Goal: Transaction & Acquisition: Download file/media

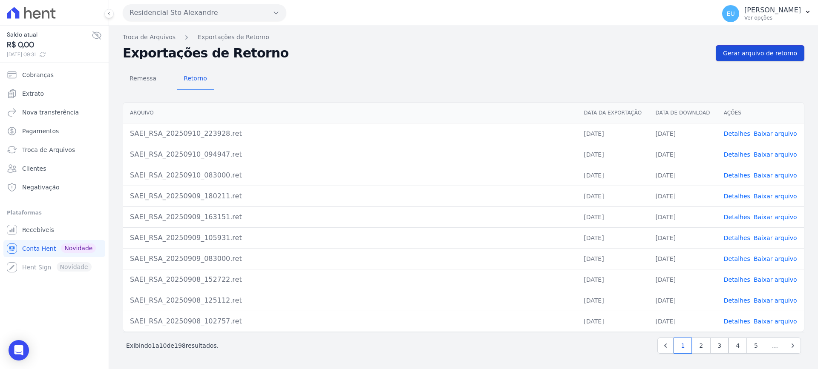
click at [754, 52] on span "Gerar arquivo de retorno" at bounding box center [760, 53] width 74 height 9
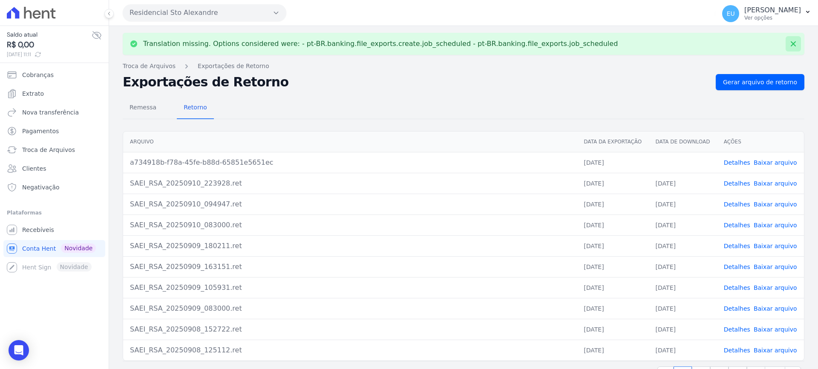
click at [789, 42] on icon at bounding box center [793, 44] width 9 height 9
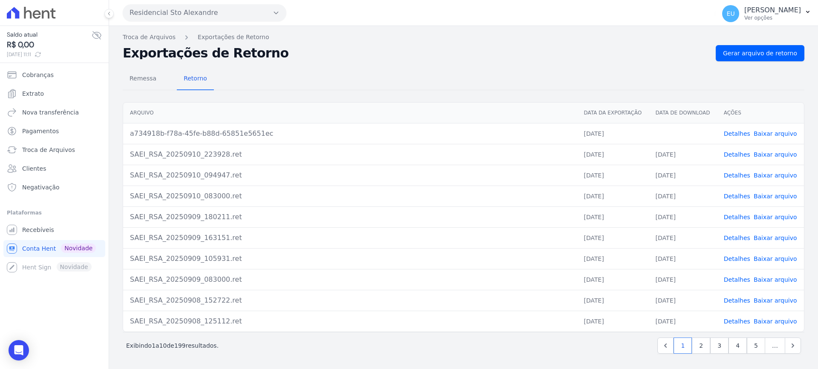
click at [737, 133] on link "Detalhes" at bounding box center [737, 133] width 26 height 7
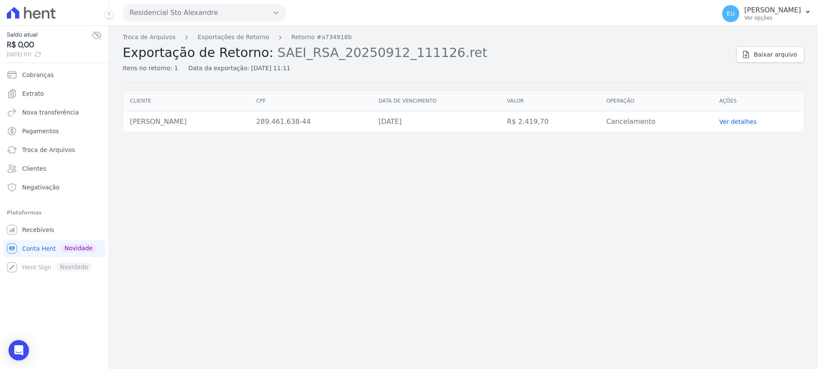
click at [744, 120] on link "Ver detalhes" at bounding box center [737, 121] width 37 height 7
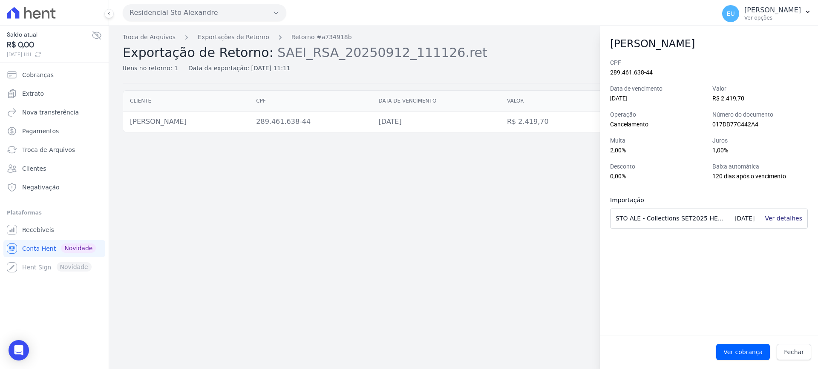
click at [785, 219] on link "Ver detalhes" at bounding box center [783, 218] width 37 height 7
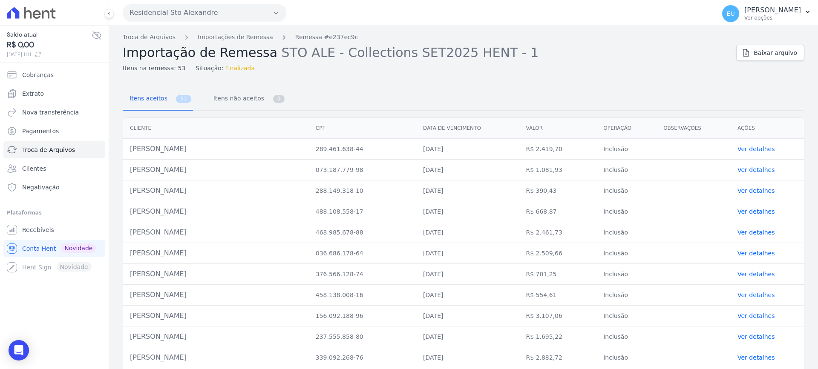
click at [752, 148] on link "Ver detalhes" at bounding box center [755, 149] width 37 height 7
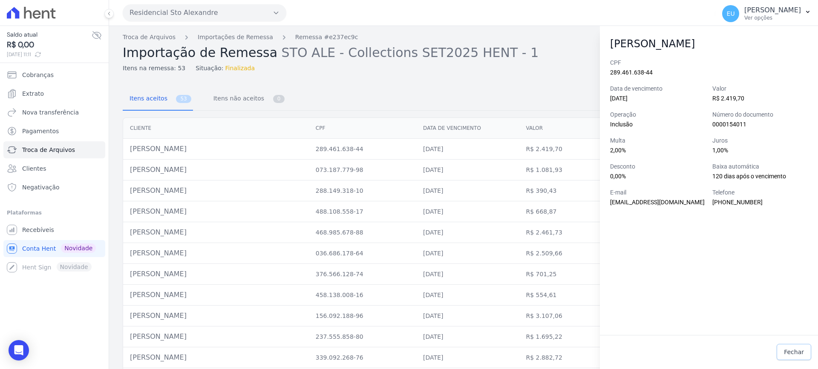
click at [798, 349] on span "Fechar" at bounding box center [794, 352] width 20 height 9
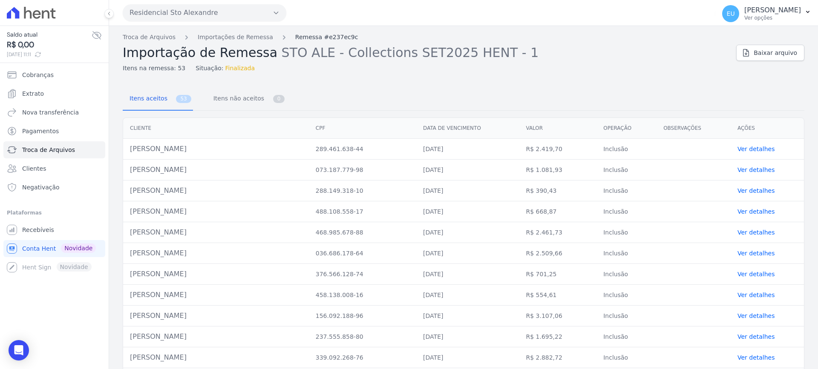
click at [297, 37] on link "Remessa #e237ec9c" at bounding box center [326, 37] width 63 height 9
click at [230, 35] on link "Importações de Remessa" at bounding box center [235, 37] width 75 height 9
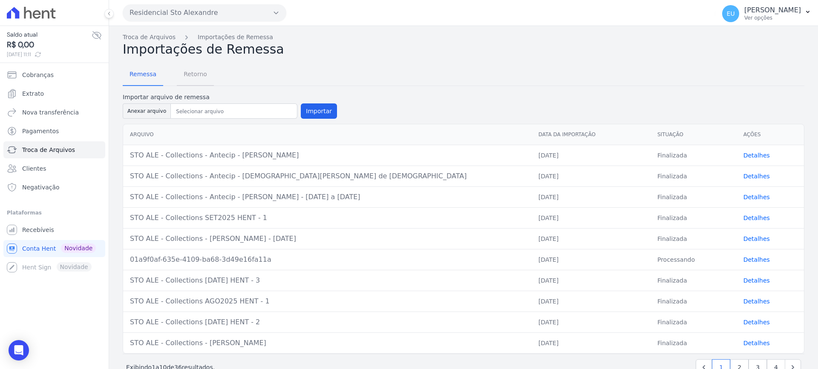
click at [184, 73] on span "Retorno" at bounding box center [196, 74] width 34 height 17
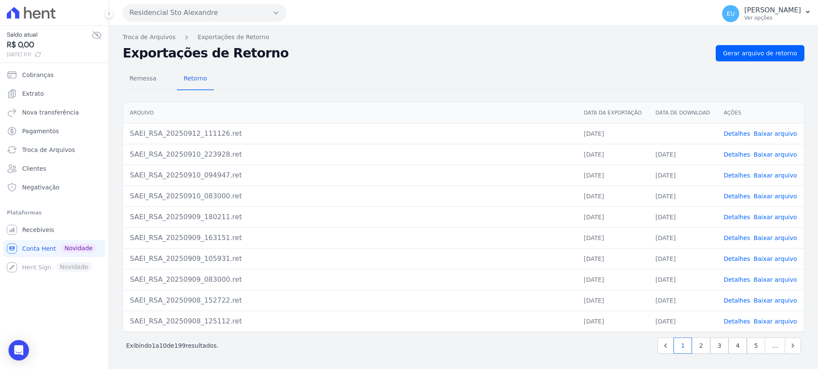
click at [736, 133] on link "Detalhes" at bounding box center [737, 133] width 26 height 7
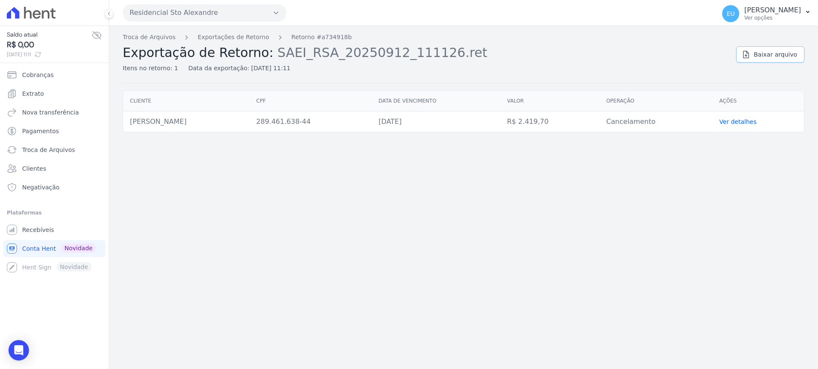
click at [772, 54] on span "Baixar arquivo" at bounding box center [775, 54] width 43 height 9
click at [216, 36] on link "Exportações de Retorno" at bounding box center [234, 37] width 72 height 9
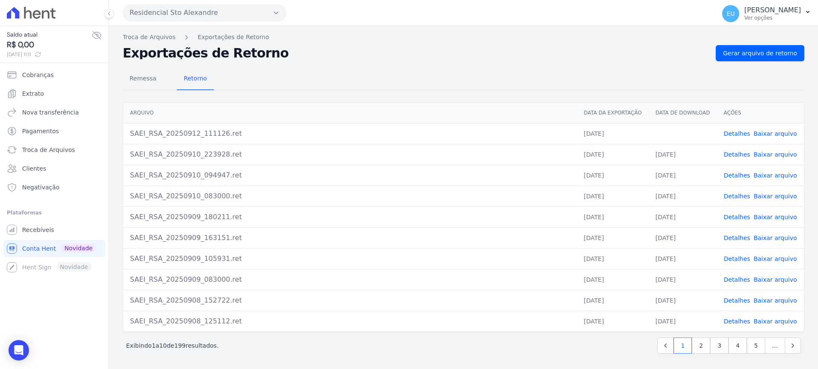
click at [770, 131] on link "Baixar arquivo" at bounding box center [775, 133] width 43 height 7
click at [46, 149] on span "Troca de Arquivos" at bounding box center [48, 150] width 53 height 9
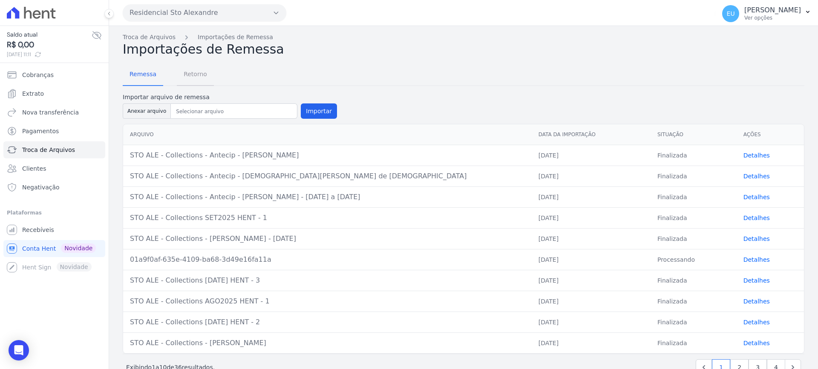
click at [186, 73] on span "Retorno" at bounding box center [196, 74] width 34 height 17
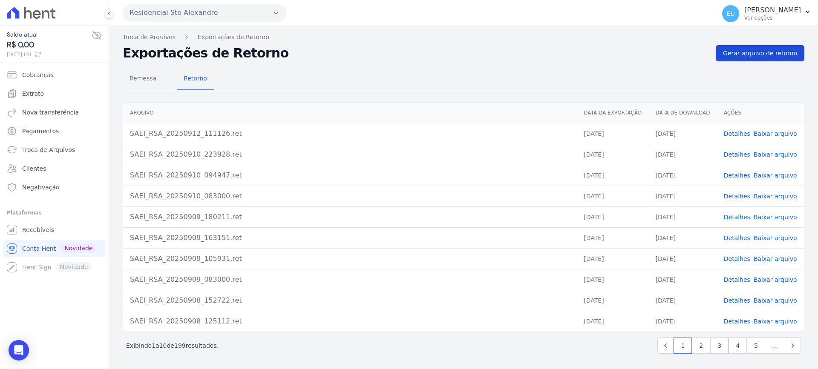
click at [770, 51] on span "Gerar arquivo de retorno" at bounding box center [760, 53] width 74 height 9
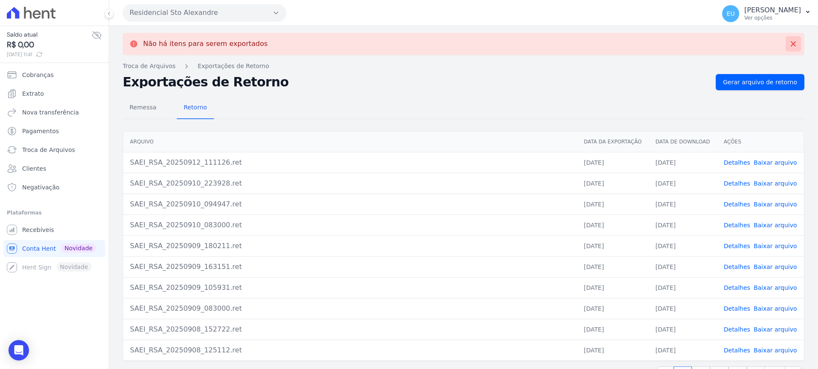
click at [789, 42] on icon at bounding box center [793, 44] width 9 height 9
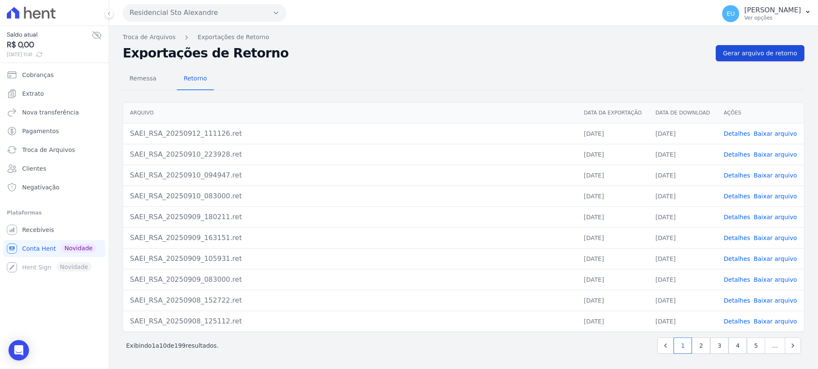
click at [757, 49] on span "Gerar arquivo de retorno" at bounding box center [760, 53] width 74 height 9
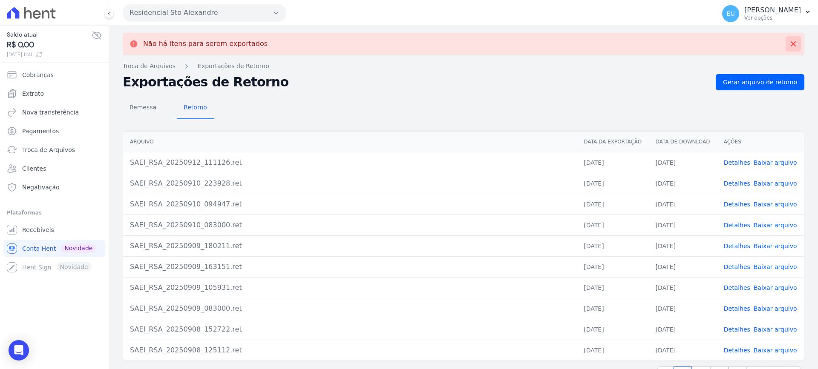
click at [789, 43] on icon at bounding box center [793, 44] width 9 height 9
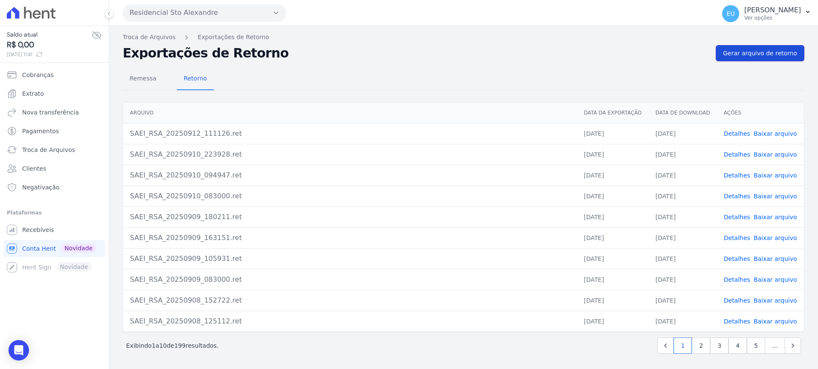
click at [762, 51] on span "Gerar arquivo de retorno" at bounding box center [760, 53] width 74 height 9
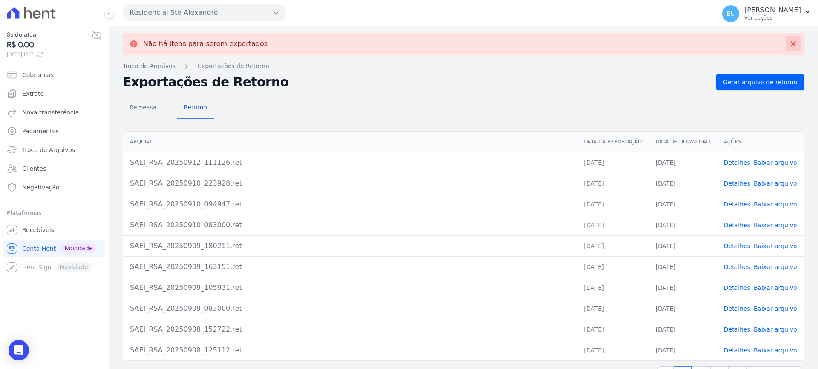
click at [789, 42] on icon at bounding box center [793, 44] width 9 height 9
